Goal: Information Seeking & Learning: Learn about a topic

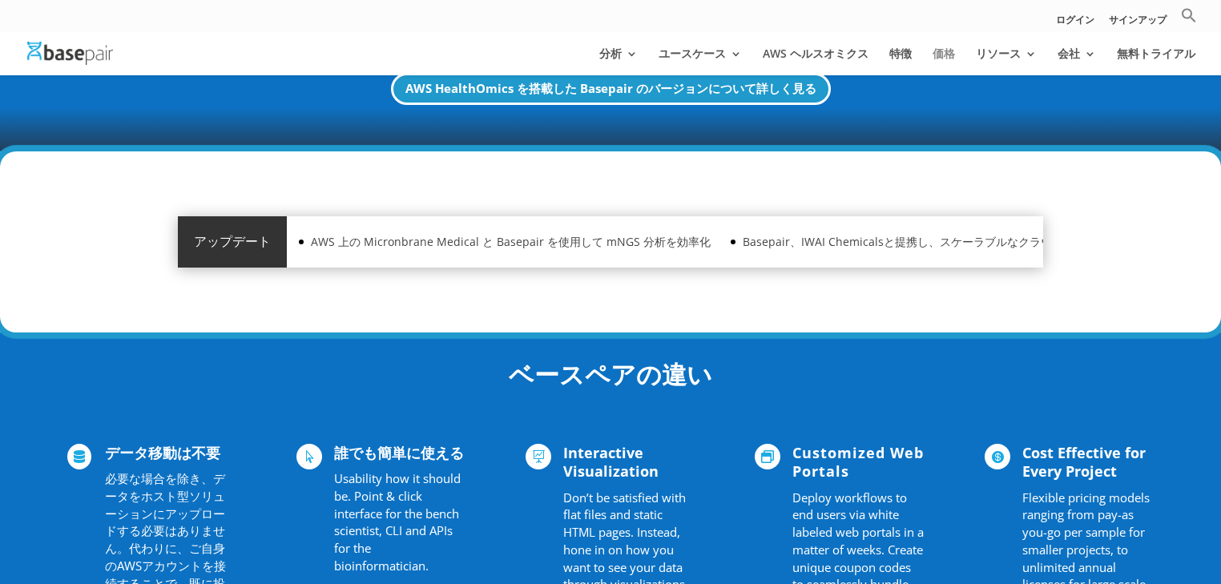
scroll to position [907, 0]
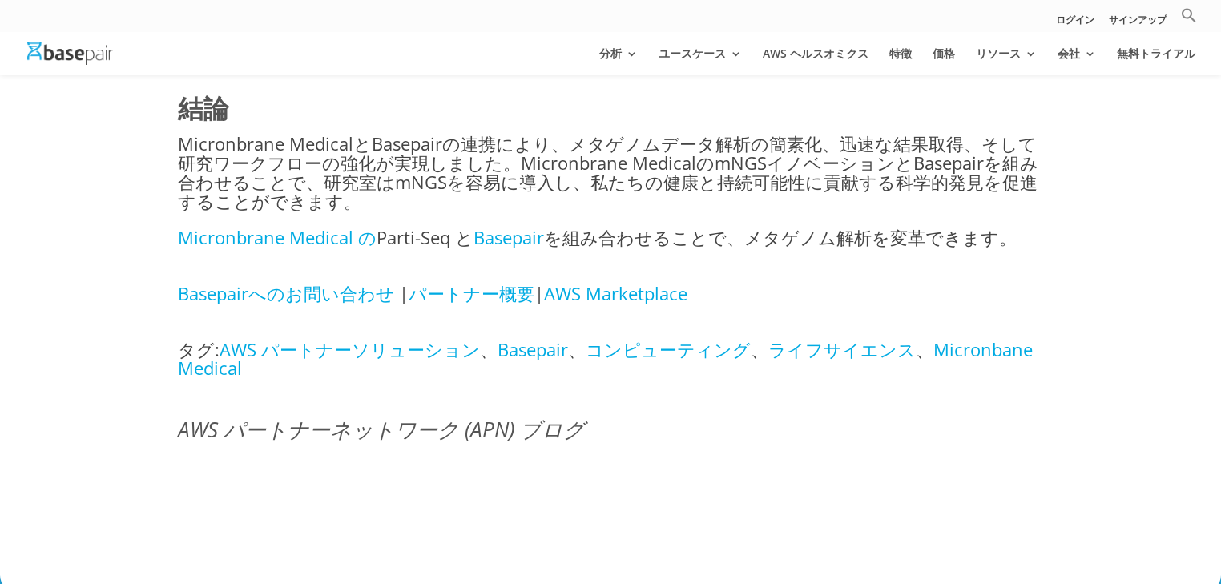
scroll to position [4743, 0]
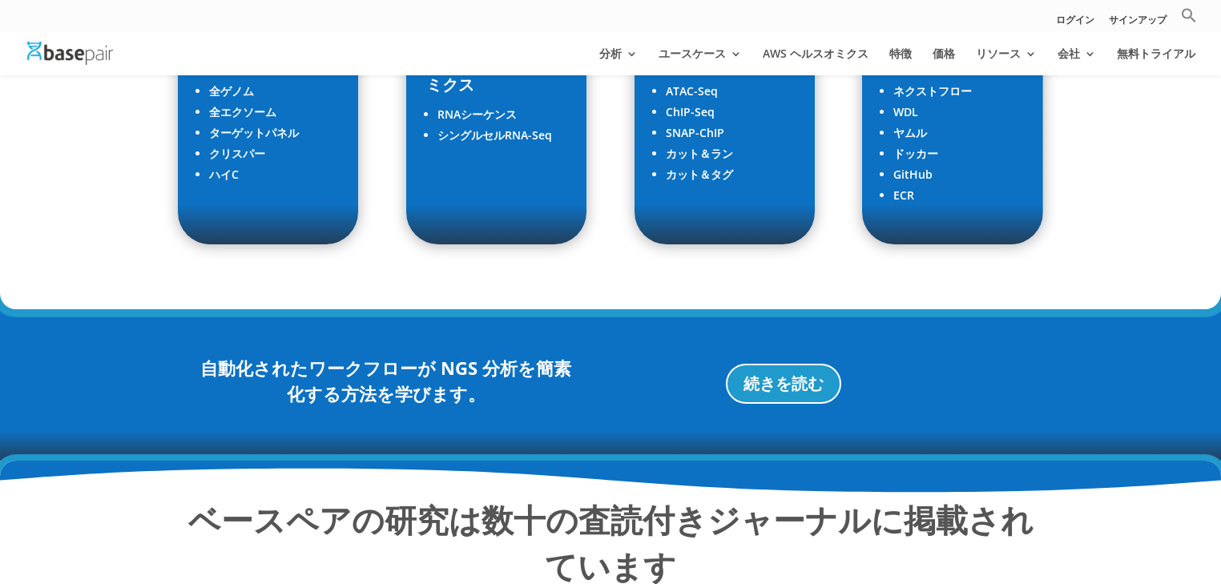
scroll to position [2298, 0]
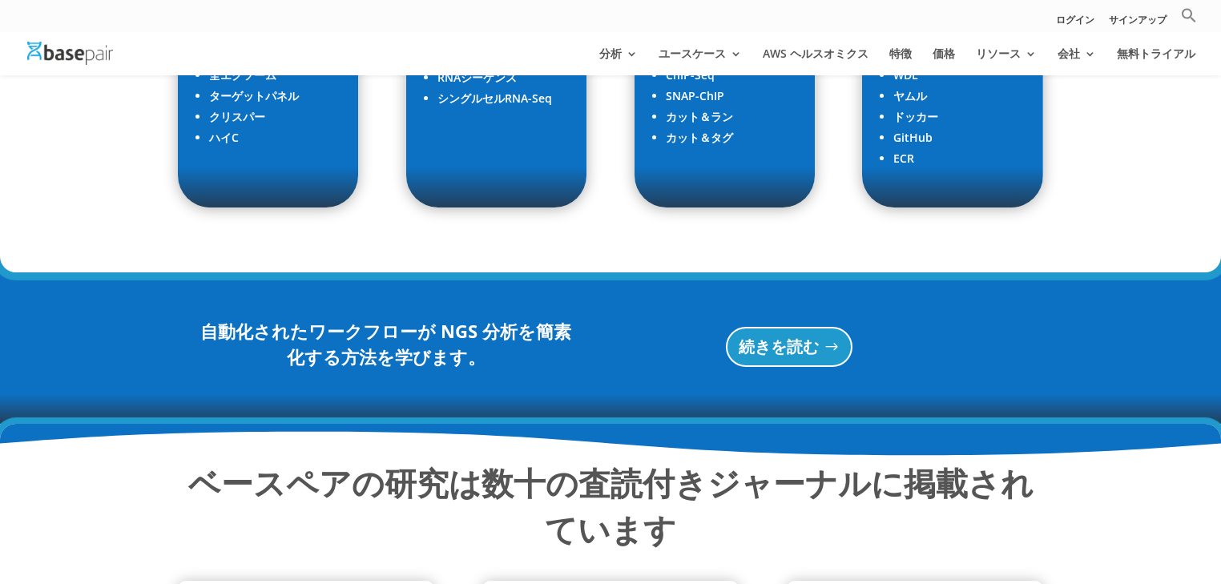
click at [802, 336] on font "続きを読む" at bounding box center [779, 347] width 80 height 22
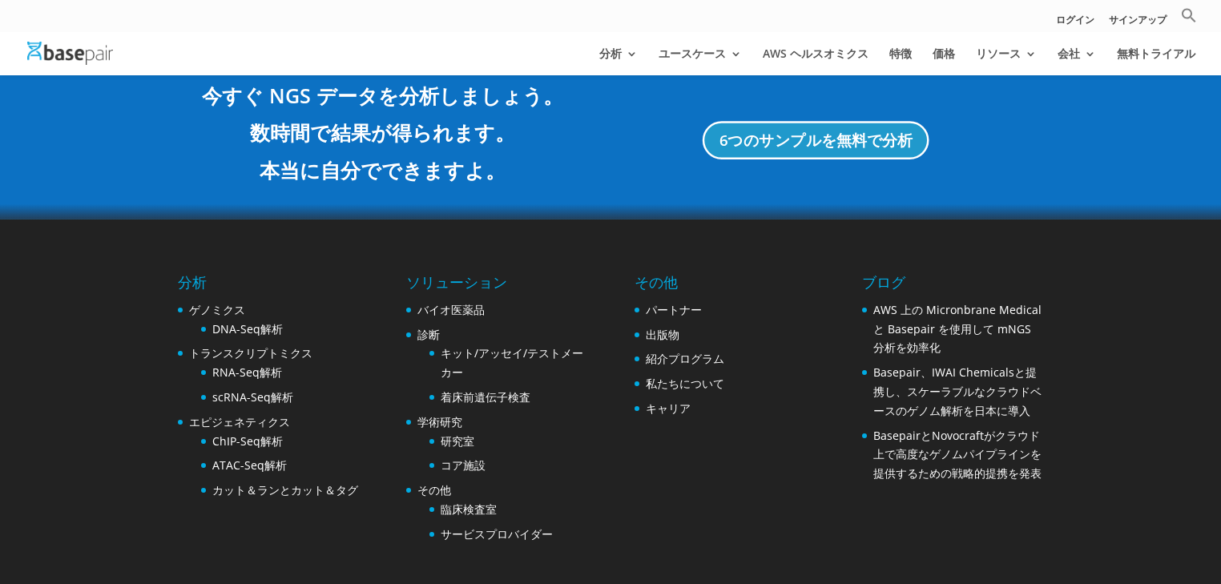
scroll to position [3237, 0]
